Goal: Check status: Check status

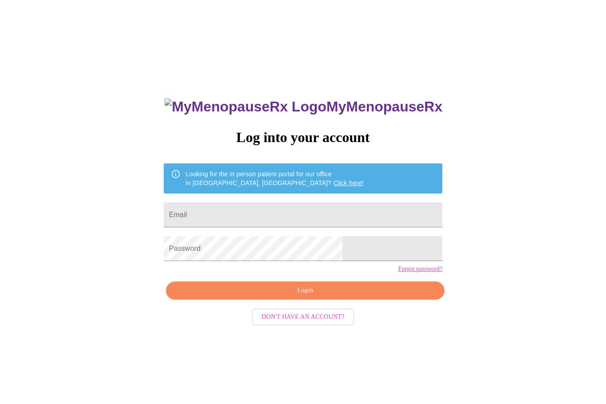
scroll to position [0, 0]
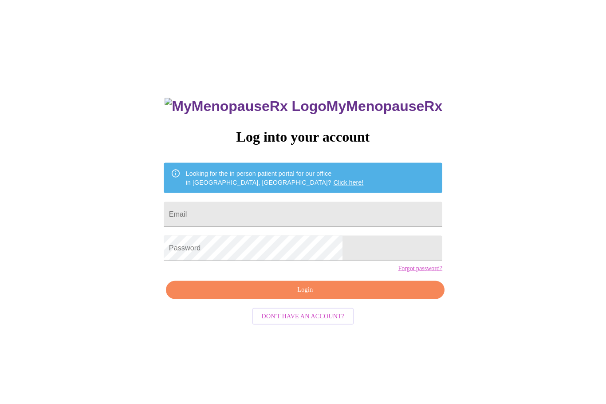
click at [350, 214] on input "Email" at bounding box center [303, 214] width 279 height 25
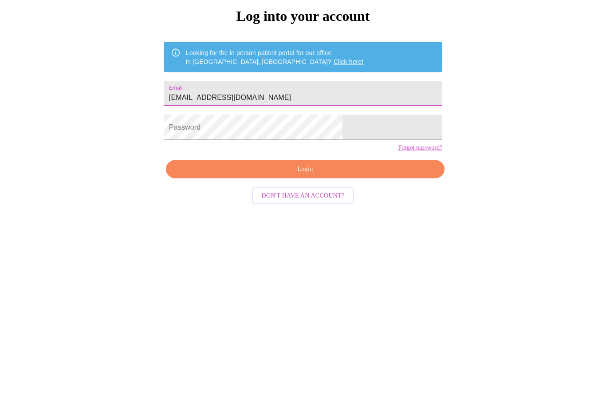
type input "[EMAIL_ADDRESS][DOMAIN_NAME]"
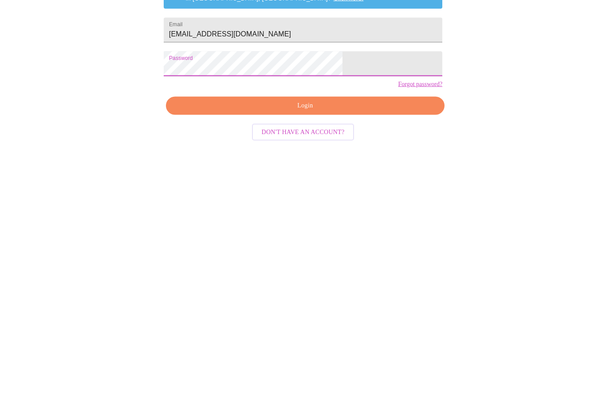
click at [363, 281] on button "Login" at bounding box center [305, 290] width 279 height 18
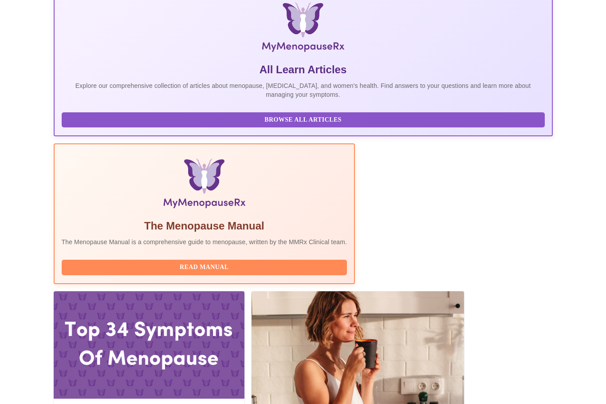
scroll to position [172, 0]
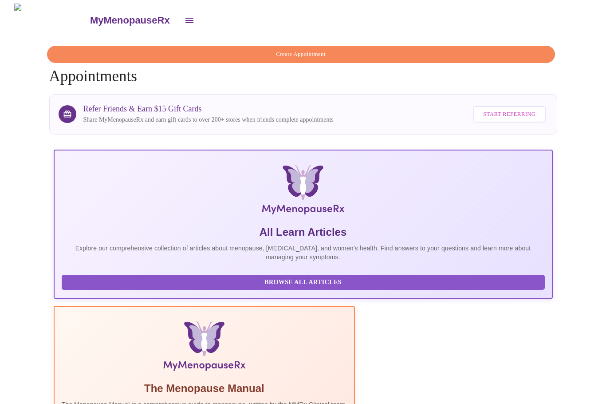
click at [104, 285] on span "Browse All Articles" at bounding box center [304, 282] width 466 height 11
